Goal: Task Accomplishment & Management: Use online tool/utility

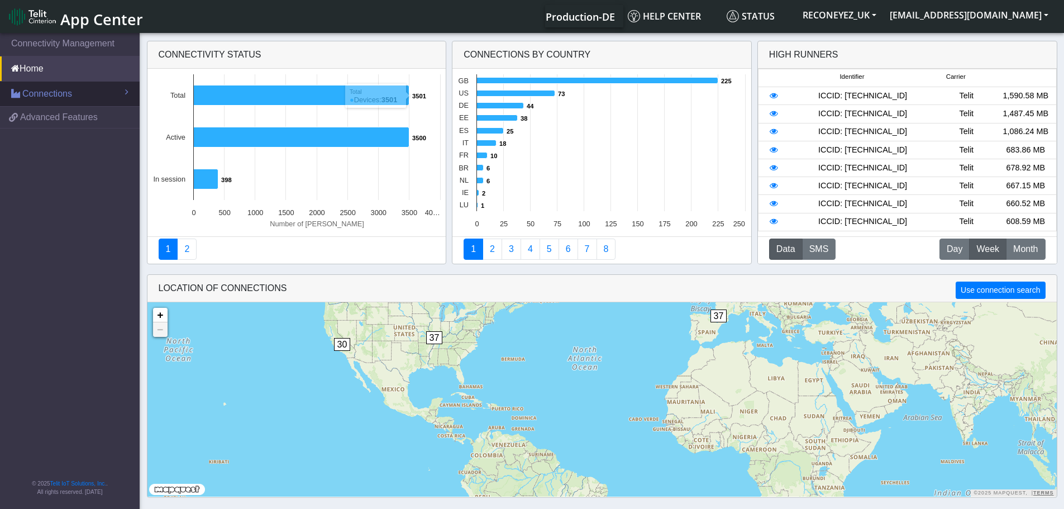
click at [44, 98] on span "Connections" at bounding box center [47, 93] width 50 height 13
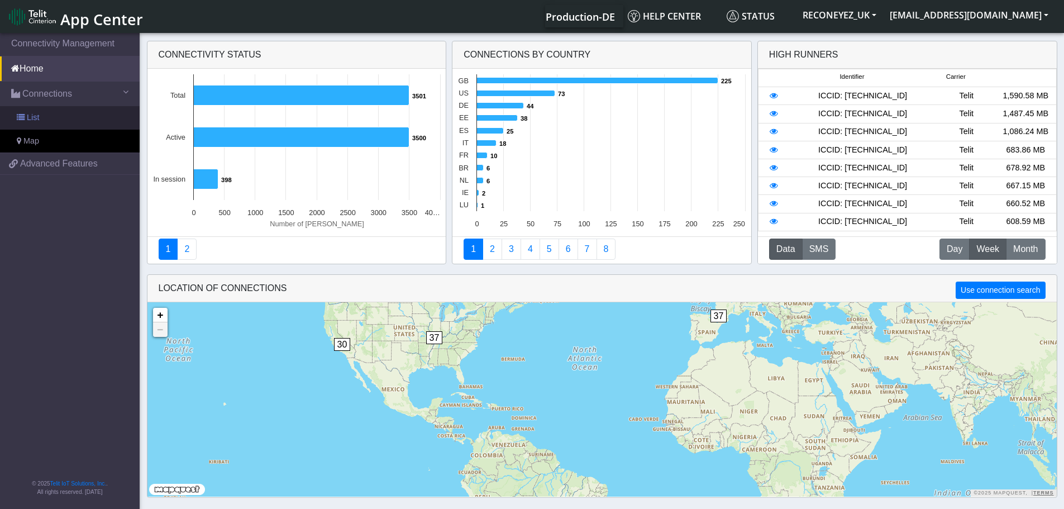
click at [64, 118] on link "List" at bounding box center [70, 117] width 140 height 23
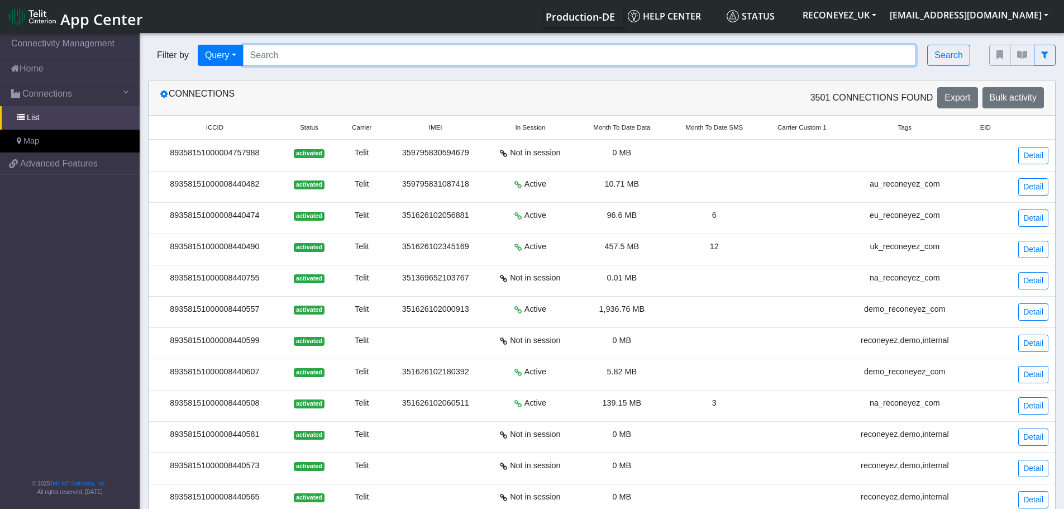
paste input "89358151000008421904"
type input "89358151000008421904"
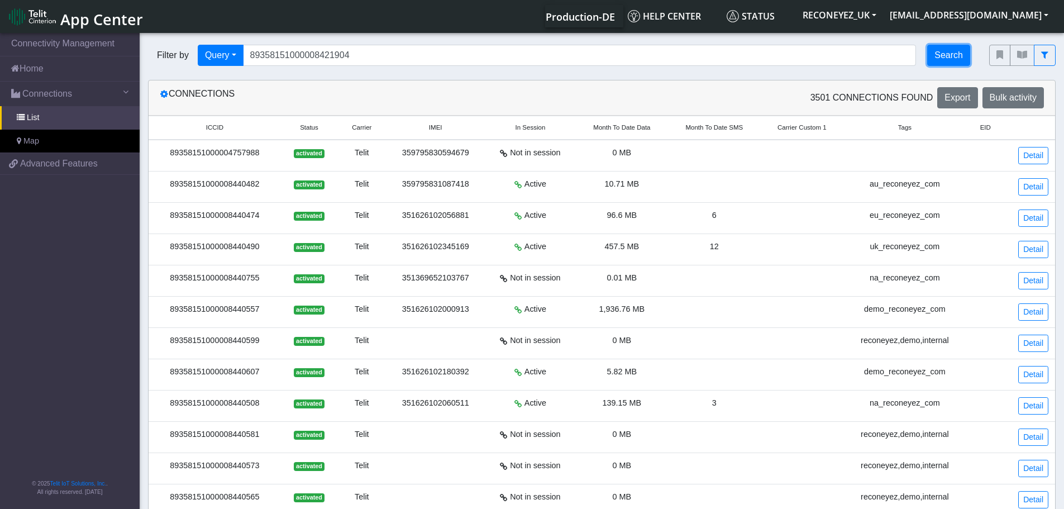
click at [944, 55] on button "Search" at bounding box center [948, 55] width 43 height 21
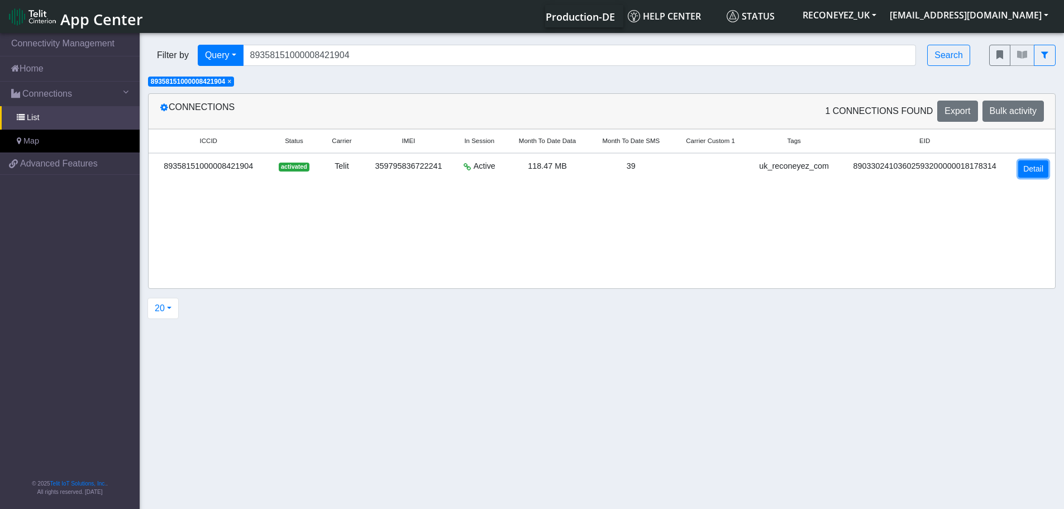
click at [1025, 169] on link "Detail" at bounding box center [1033, 168] width 30 height 17
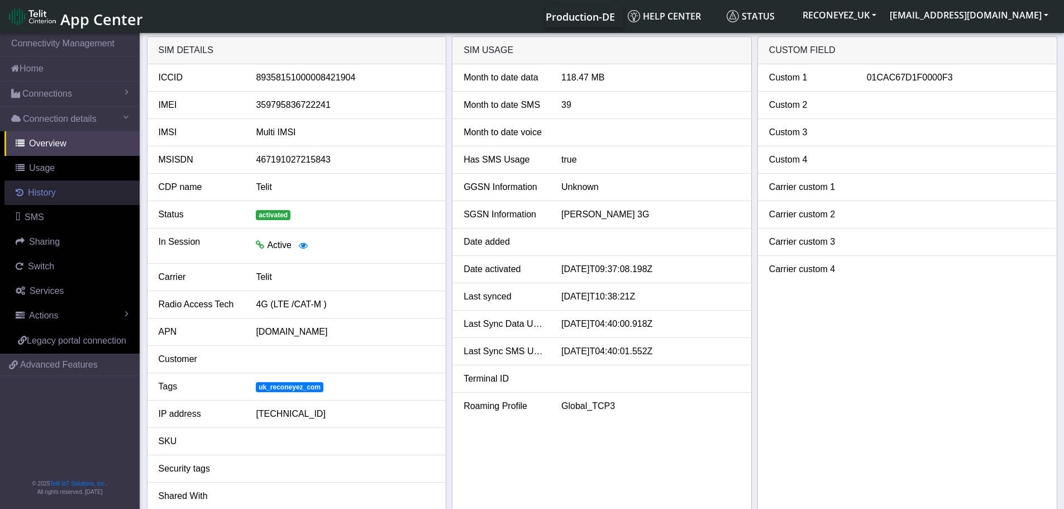
click at [66, 197] on link "History" at bounding box center [71, 192] width 135 height 25
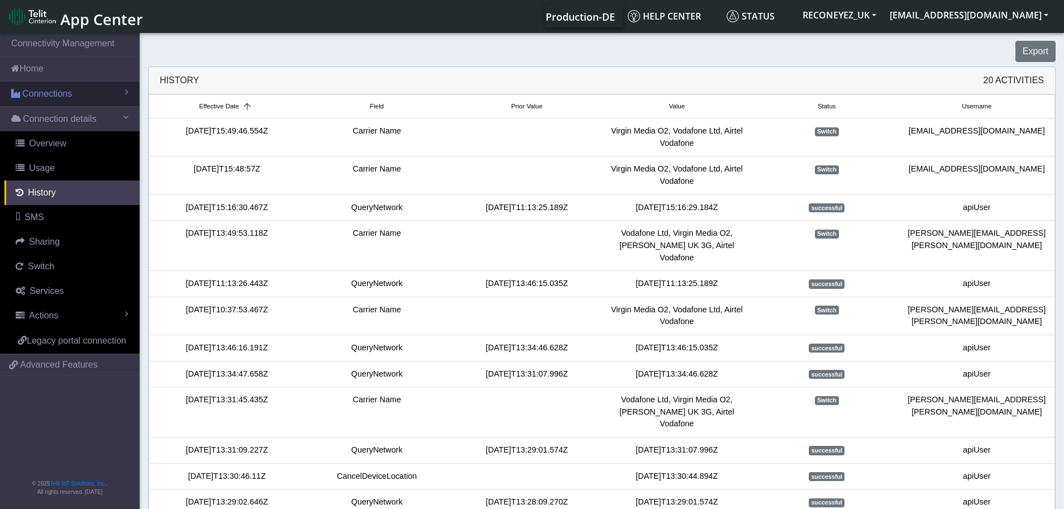
click at [45, 93] on span "Connections" at bounding box center [47, 93] width 50 height 13
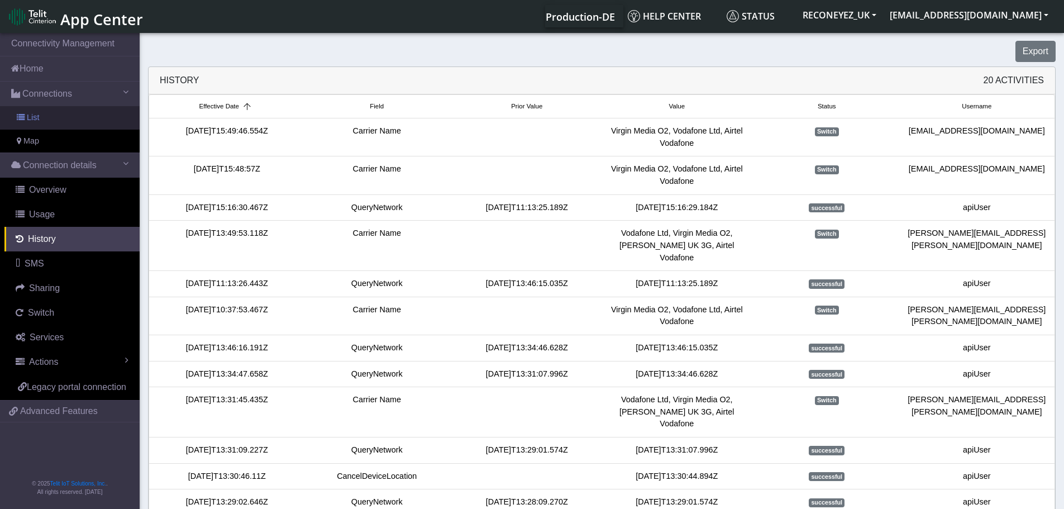
click at [49, 115] on link "List" at bounding box center [70, 117] width 140 height 23
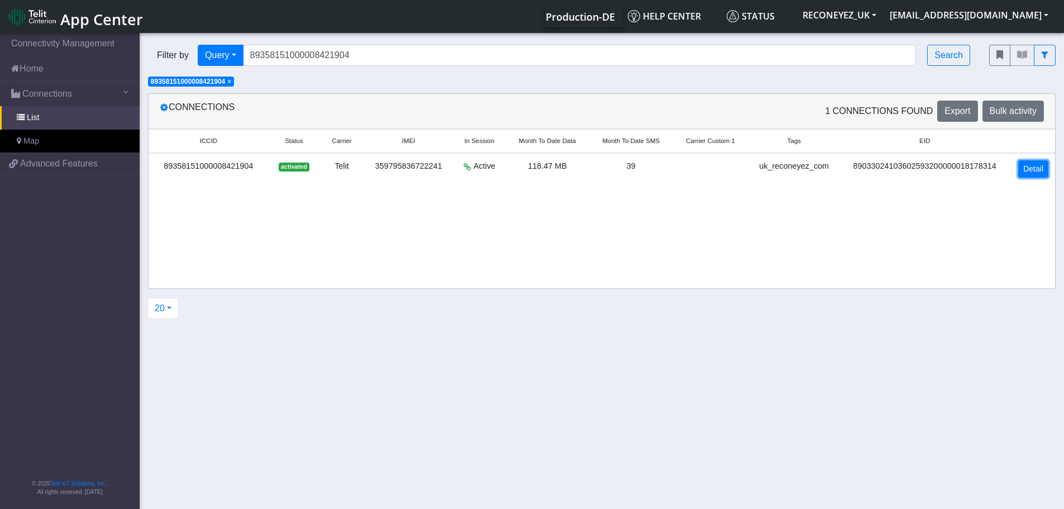
click at [1028, 170] on link "Detail" at bounding box center [1033, 168] width 30 height 17
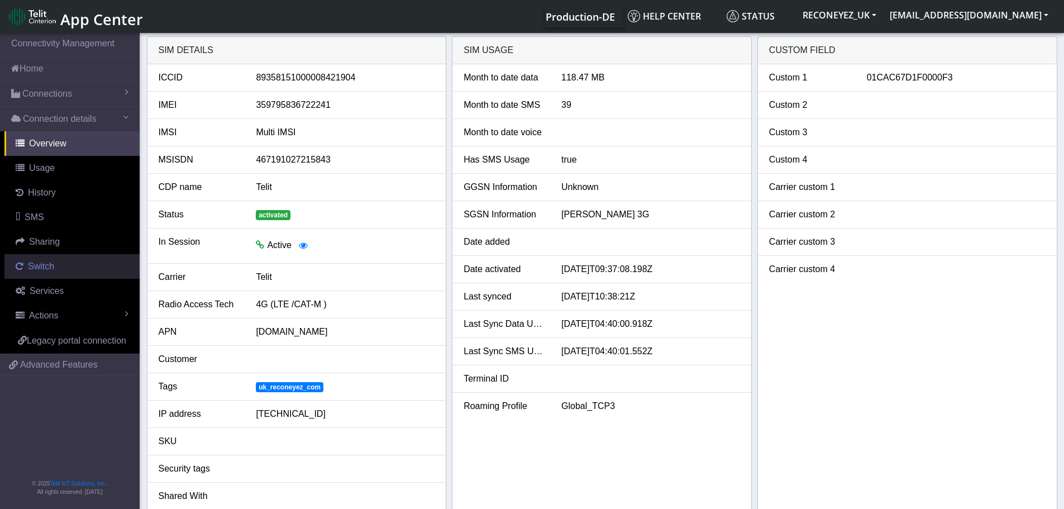
click at [44, 264] on span "Switch" at bounding box center [41, 265] width 26 height 9
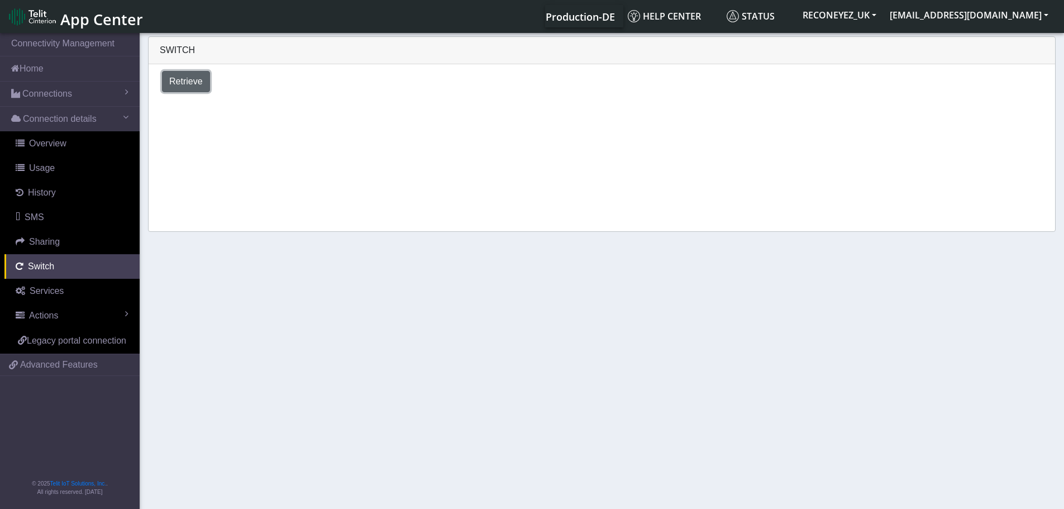
click at [191, 85] on span "Retrieve" at bounding box center [186, 81] width 34 height 9
select select "[GEOGRAPHIC_DATA]"
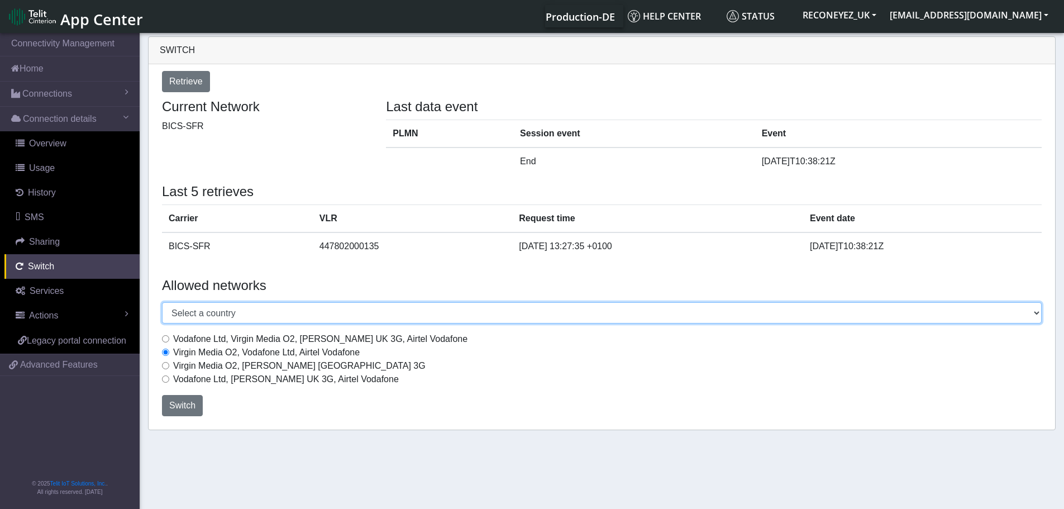
click at [544, 313] on select "Select a country [GEOGRAPHIC_DATA] [GEOGRAPHIC_DATA] [GEOGRAPHIC_DATA] [GEOGRAP…" at bounding box center [602, 312] width 880 height 21
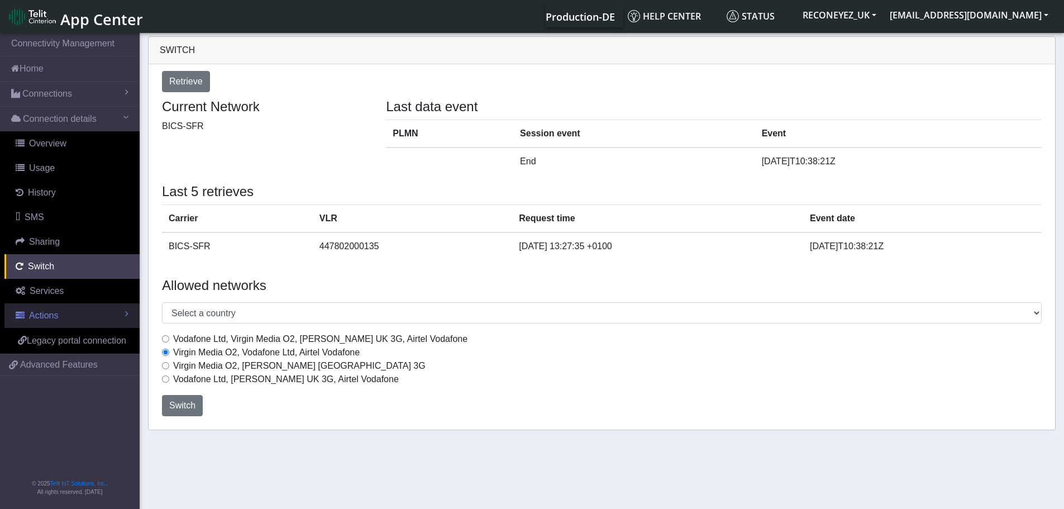
click at [61, 315] on link "Actions" at bounding box center [71, 315] width 135 height 25
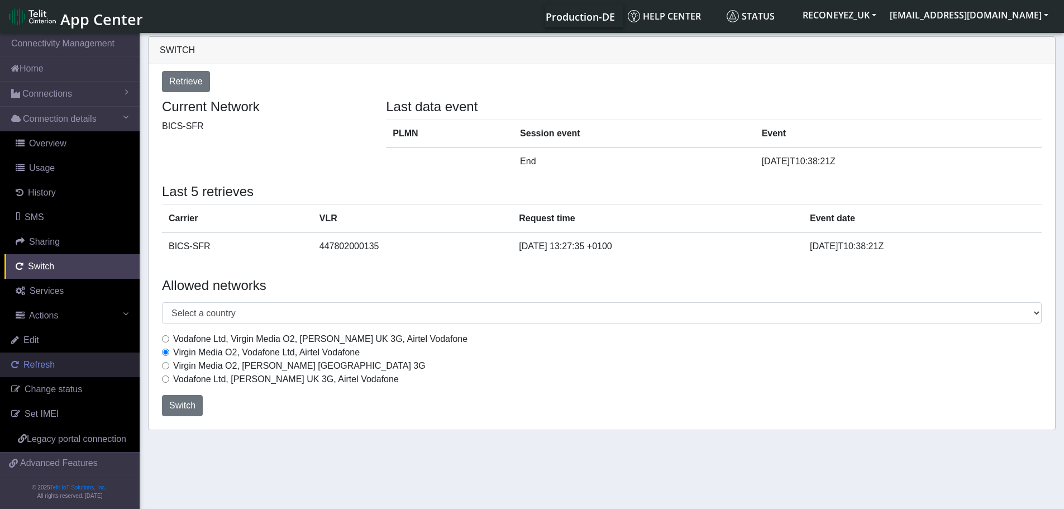
click at [58, 366] on link "Refresh" at bounding box center [70, 364] width 140 height 25
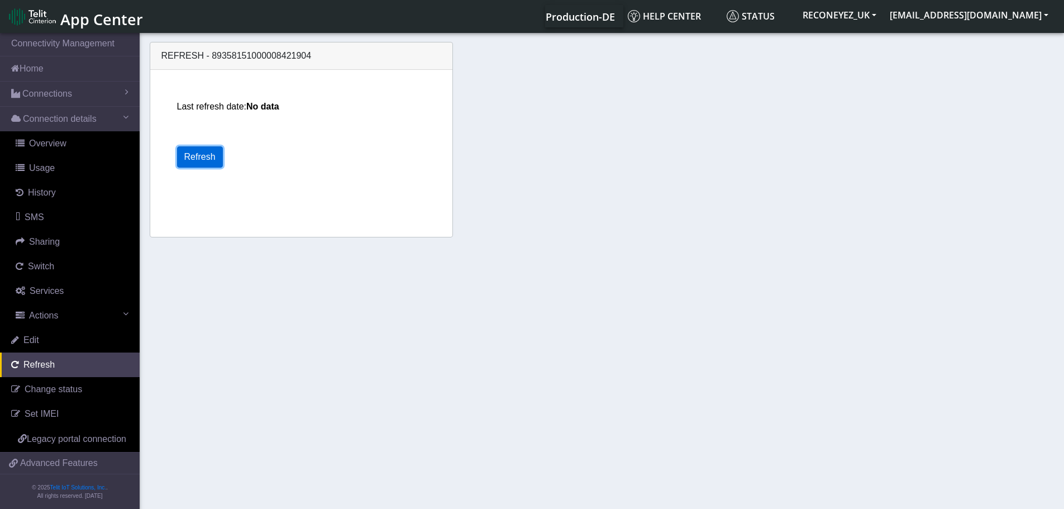
click at [196, 158] on button "Refresh" at bounding box center [200, 156] width 46 height 21
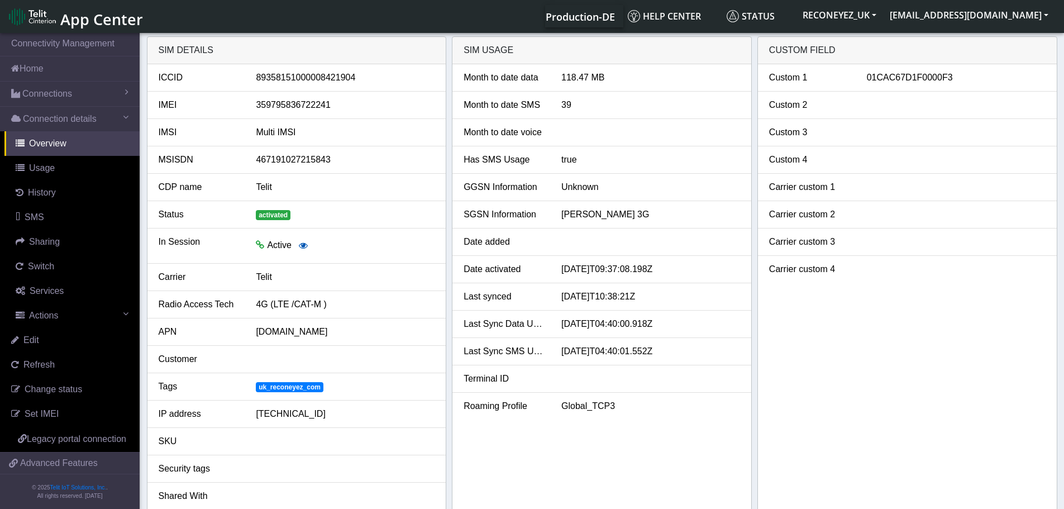
click at [306, 244] on icon "button" at bounding box center [303, 245] width 9 height 9
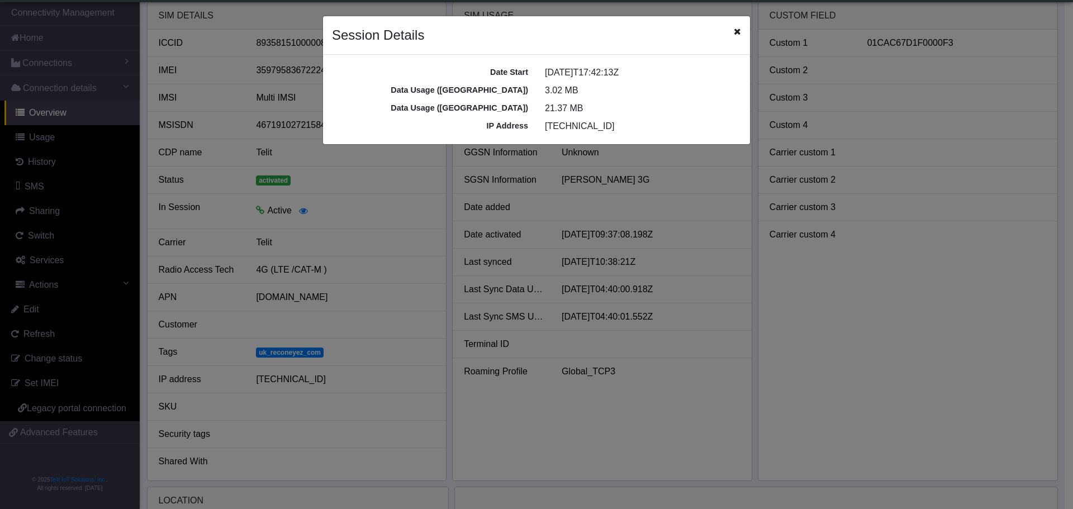
click at [735, 32] on icon "Close" at bounding box center [736, 31] width 7 height 9
